Goal: Check status: Check status

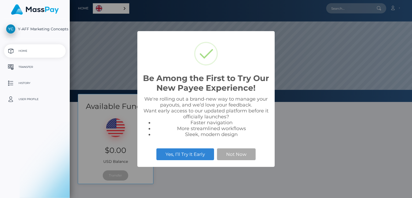
scroll to position [102, 342]
select select
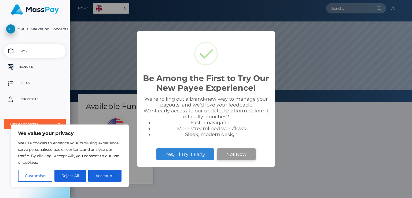
click at [234, 157] on button "Not Now" at bounding box center [236, 154] width 39 height 12
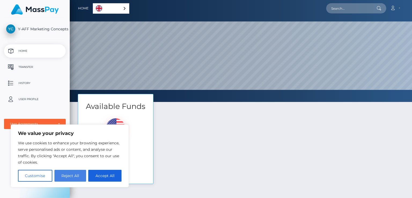
click at [69, 177] on button "Reject All" at bounding box center [70, 176] width 32 height 12
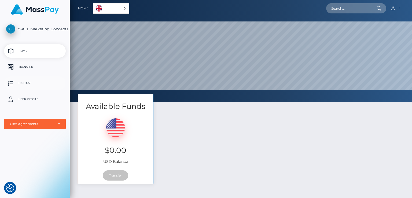
click at [23, 83] on p "History" at bounding box center [34, 83] width 57 height 8
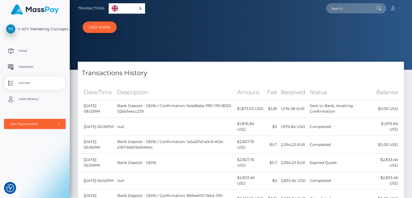
drag, startPoint x: 411, startPoint y: 60, endPoint x: 403, endPoint y: 59, distance: 8.1
click at [403, 59] on div "USD Wallet" at bounding box center [241, 35] width 342 height 70
click at [408, 68] on div "USD Wallet" at bounding box center [241, 35] width 342 height 70
drag, startPoint x: 300, startPoint y: 144, endPoint x: 295, endPoint y: 166, distance: 22.8
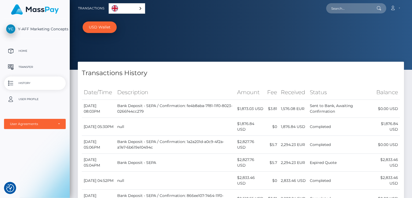
click at [295, 166] on td "2,294.23 EUR" at bounding box center [293, 163] width 29 height 18
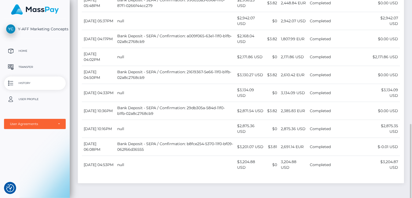
scroll to position [303, 0]
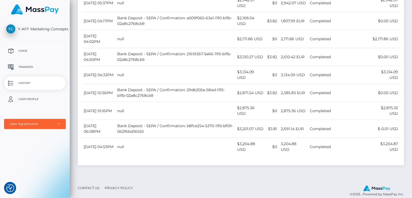
click at [28, 49] on p "Home" at bounding box center [34, 51] width 57 height 8
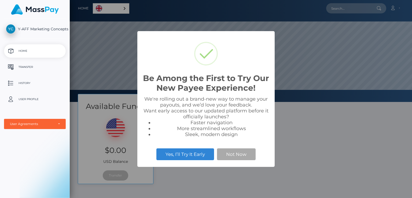
scroll to position [102, 342]
